Goal: Find specific page/section: Find specific page/section

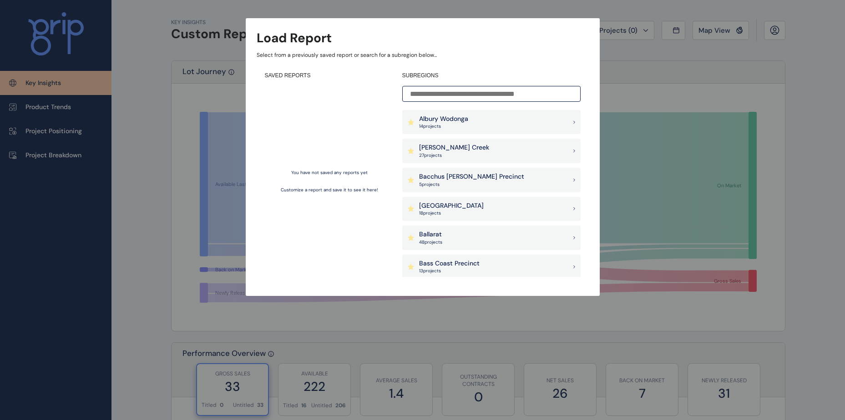
click at [151, 104] on div "Load Report Select from a previously saved report or search for a subregion bel…" at bounding box center [422, 139] width 845 height 278
click at [806, 203] on div "Load Report Select from a previously saved report or search for a subregion bel…" at bounding box center [422, 139] width 845 height 278
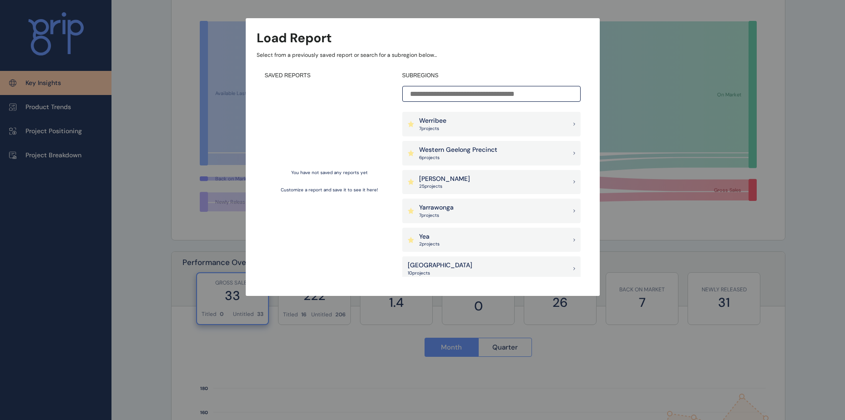
scroll to position [955, 0]
click at [441, 186] on p "25 project s" at bounding box center [444, 184] width 51 height 6
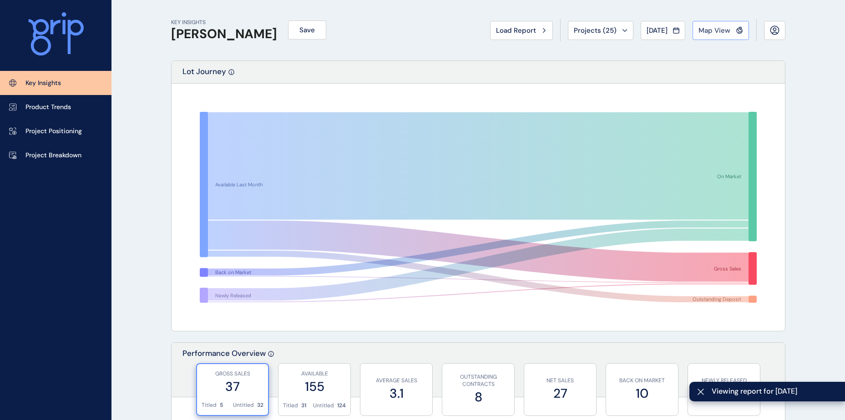
click at [728, 25] on button "Map View" at bounding box center [720, 30] width 56 height 19
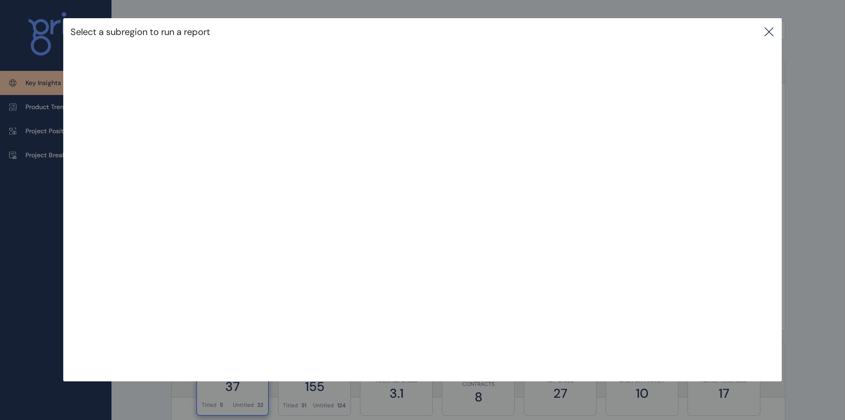
click at [770, 32] on icon at bounding box center [768, 31] width 11 height 11
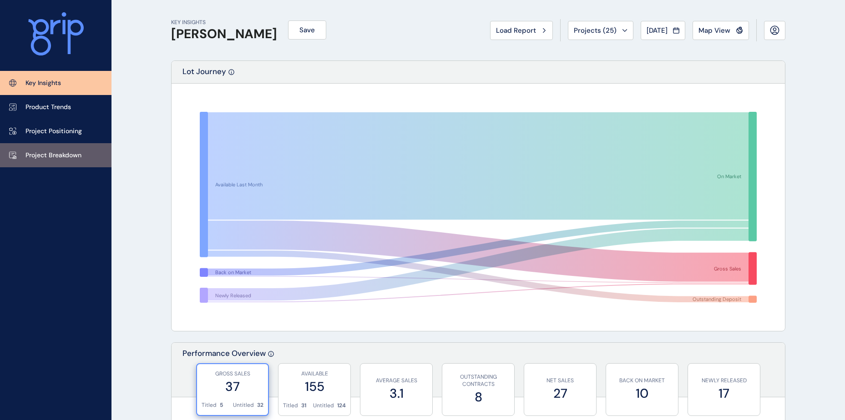
click at [66, 163] on link "Project Breakdown" at bounding box center [55, 155] width 111 height 24
